Goal: Task Accomplishment & Management: Use online tool/utility

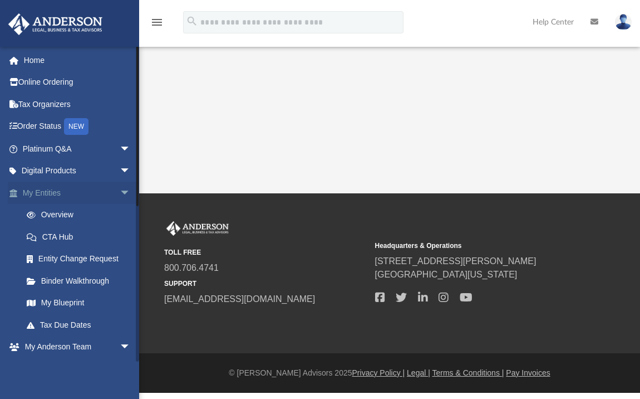
click at [120, 189] on span "arrow_drop_down" at bounding box center [131, 192] width 22 height 23
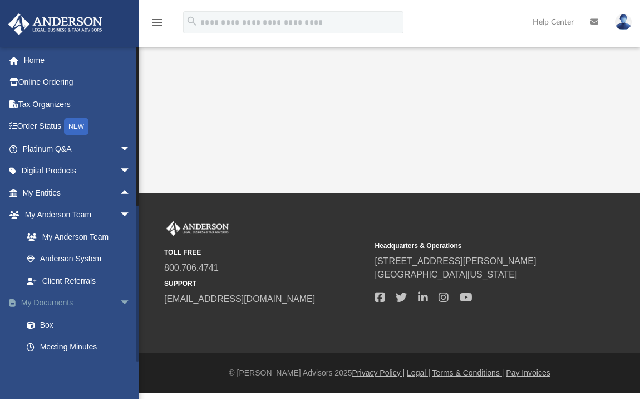
click at [66, 298] on link "My Documents arrow_drop_down" at bounding box center [78, 303] width 140 height 22
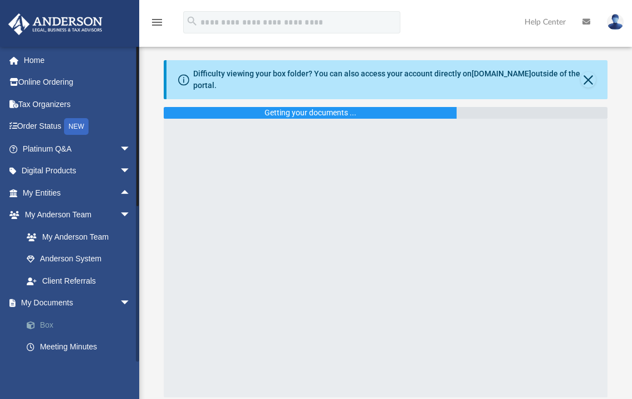
click at [47, 321] on link "Box" at bounding box center [82, 324] width 132 height 22
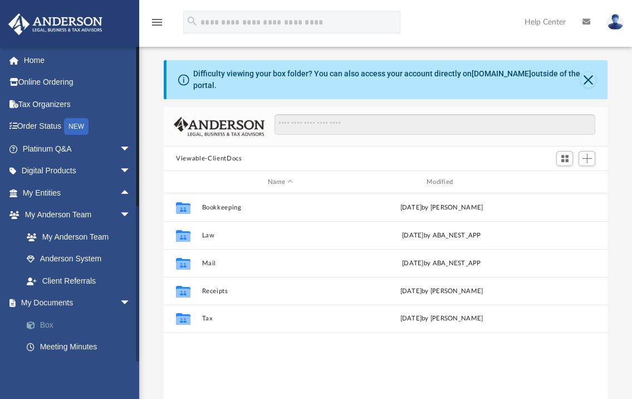
scroll to position [245, 435]
click at [587, 158] on span "Add" at bounding box center [586, 158] width 9 height 9
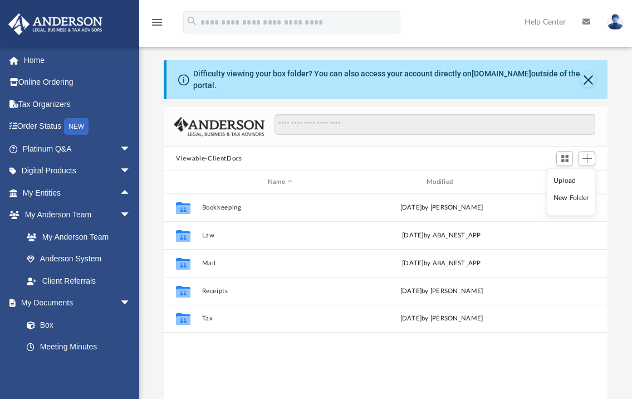
click at [574, 179] on li "Upload" at bounding box center [571, 180] width 36 height 12
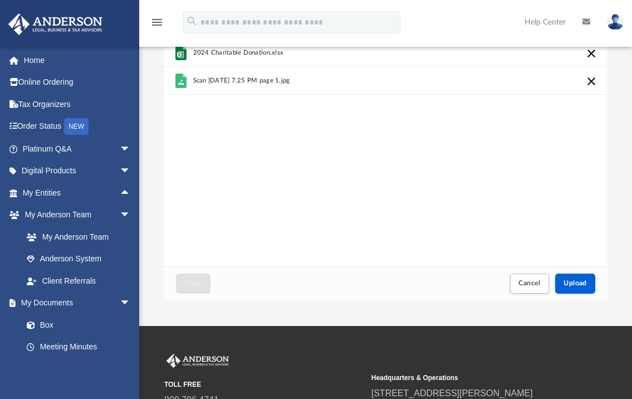
scroll to position [138, 0]
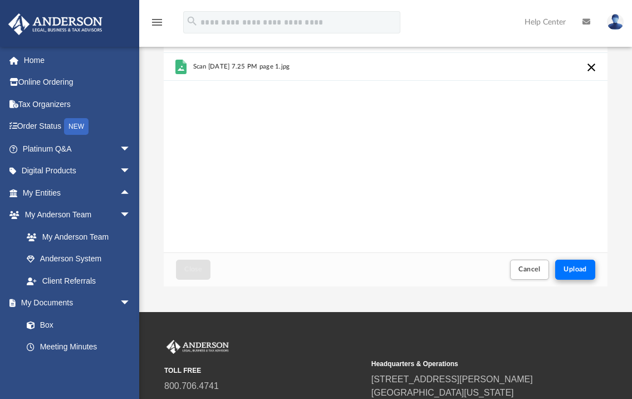
click at [572, 267] on span "Upload" at bounding box center [574, 269] width 23 height 7
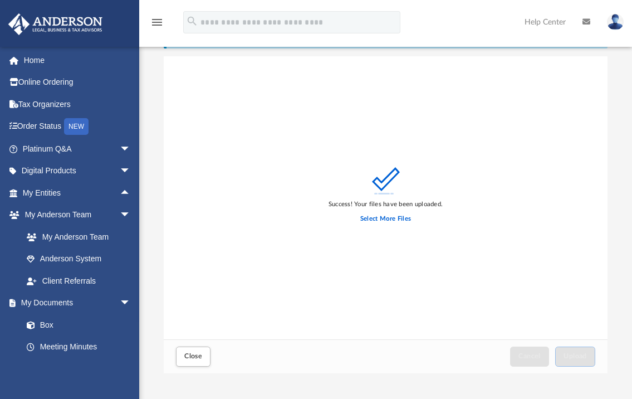
scroll to position [0, 0]
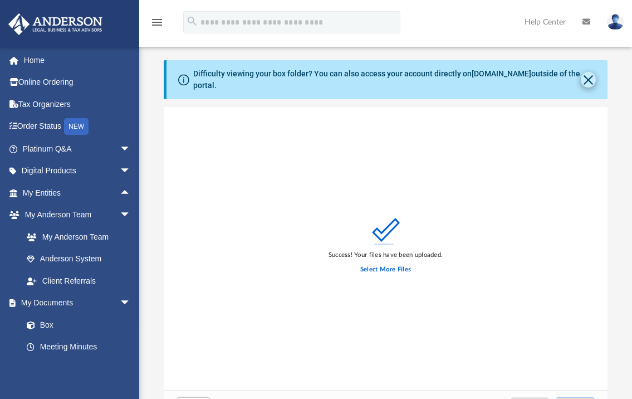
click at [583, 81] on button "Close" at bounding box center [588, 80] width 14 height 16
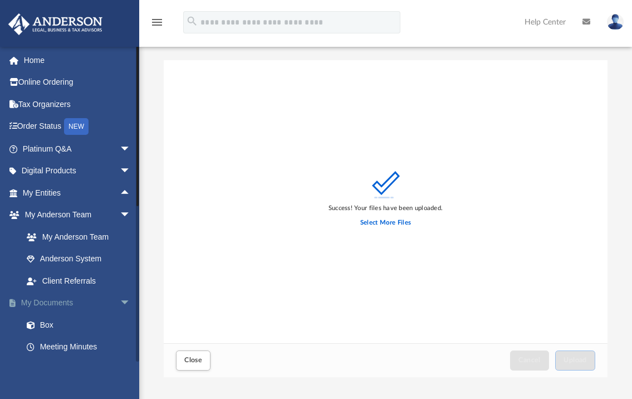
click at [57, 300] on link "My Documents arrow_drop_down" at bounding box center [78, 303] width 140 height 22
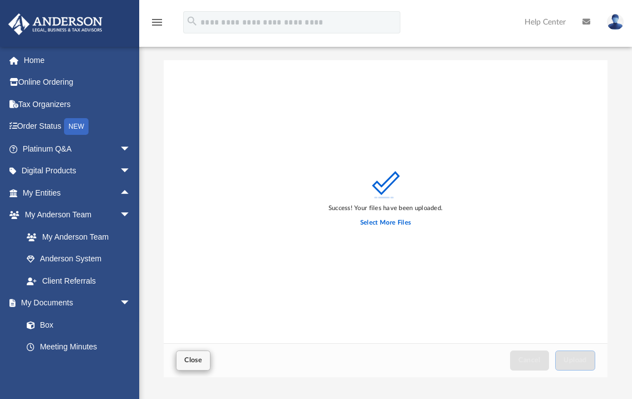
click at [192, 363] on span "Close" at bounding box center [193, 359] width 18 height 7
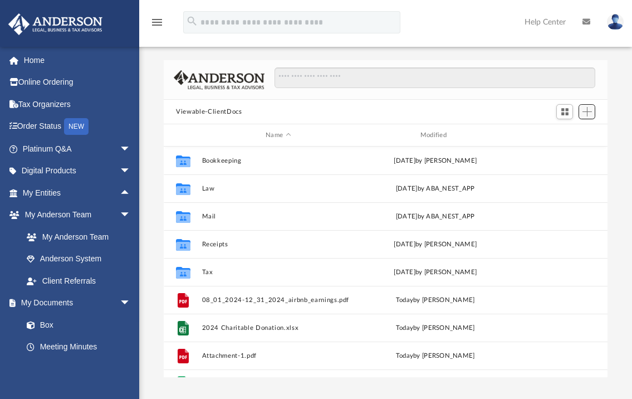
click at [586, 110] on span "Add" at bounding box center [586, 111] width 9 height 9
click at [572, 135] on li "Upload" at bounding box center [571, 133] width 36 height 12
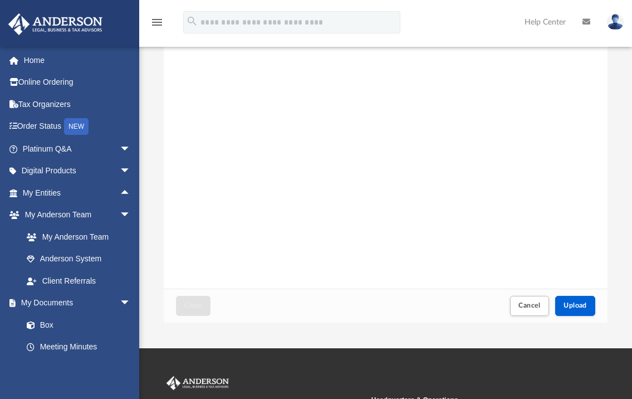
scroll to position [56, 0]
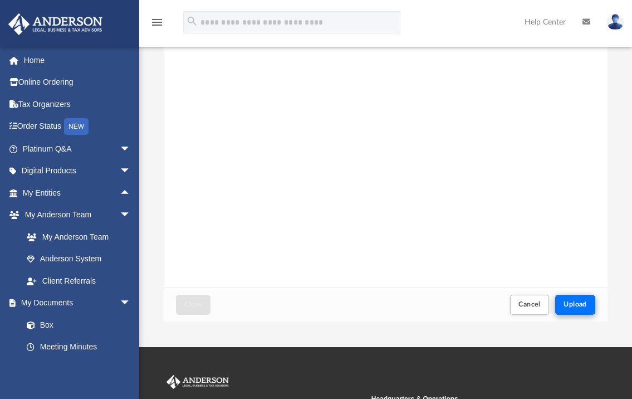
click at [583, 303] on span "Upload" at bounding box center [574, 304] width 23 height 7
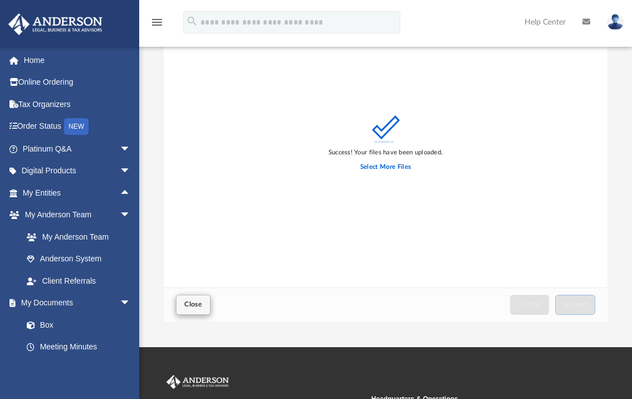
click at [197, 304] on span "Close" at bounding box center [193, 304] width 18 height 7
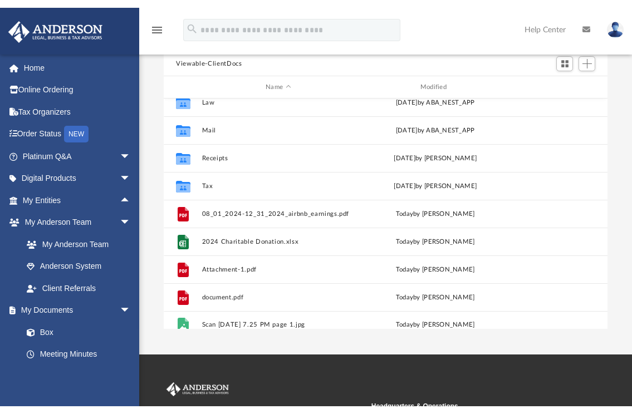
scroll to position [47, 0]
